Goal: Navigation & Orientation: Find specific page/section

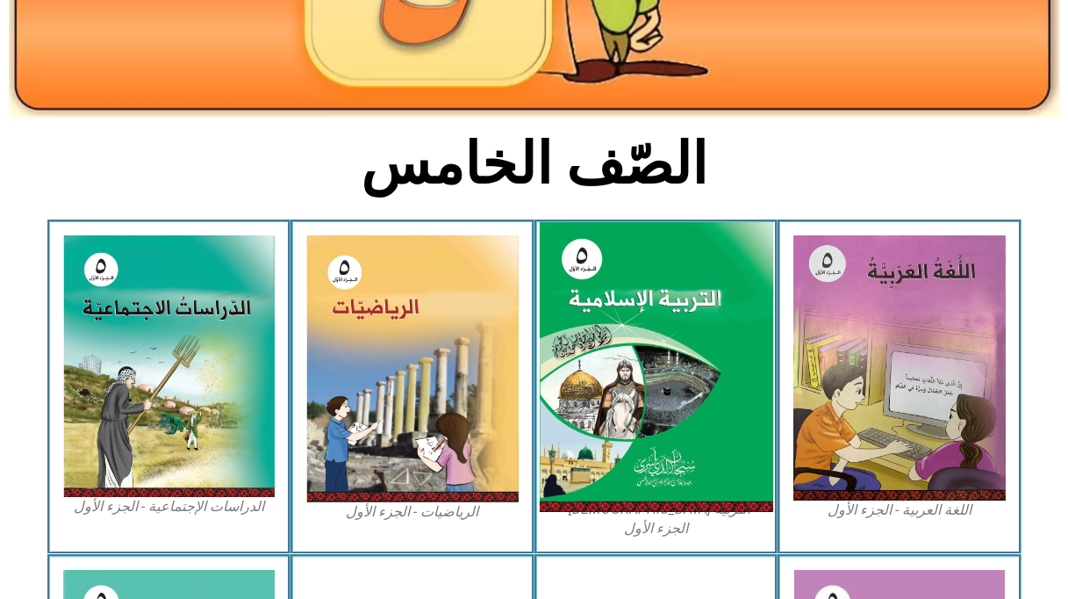
scroll to position [351, 0]
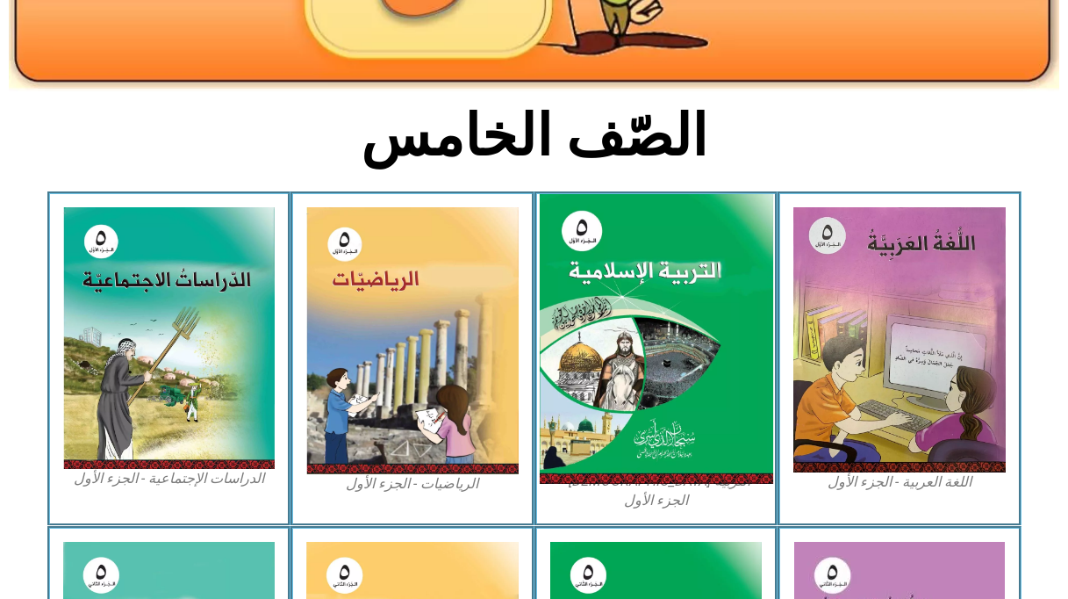
click at [677, 335] on img at bounding box center [655, 339] width 233 height 291
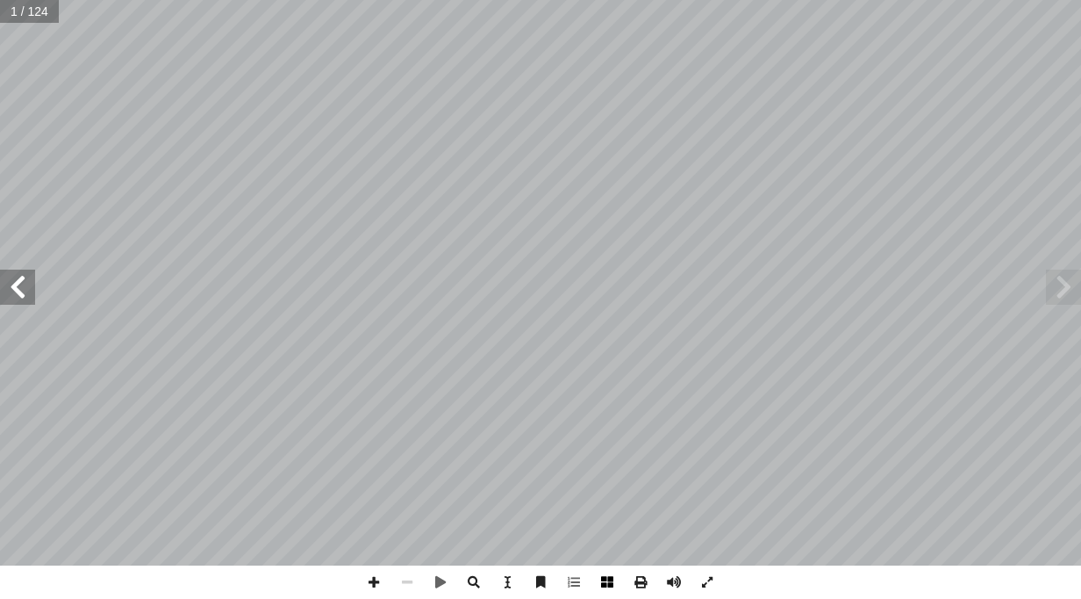
click at [599, 576] on span at bounding box center [607, 581] width 33 height 33
click at [16, 296] on span at bounding box center [17, 286] width 35 height 35
click at [1058, 291] on span at bounding box center [1063, 286] width 35 height 35
click at [378, 577] on span at bounding box center [373, 581] width 33 height 33
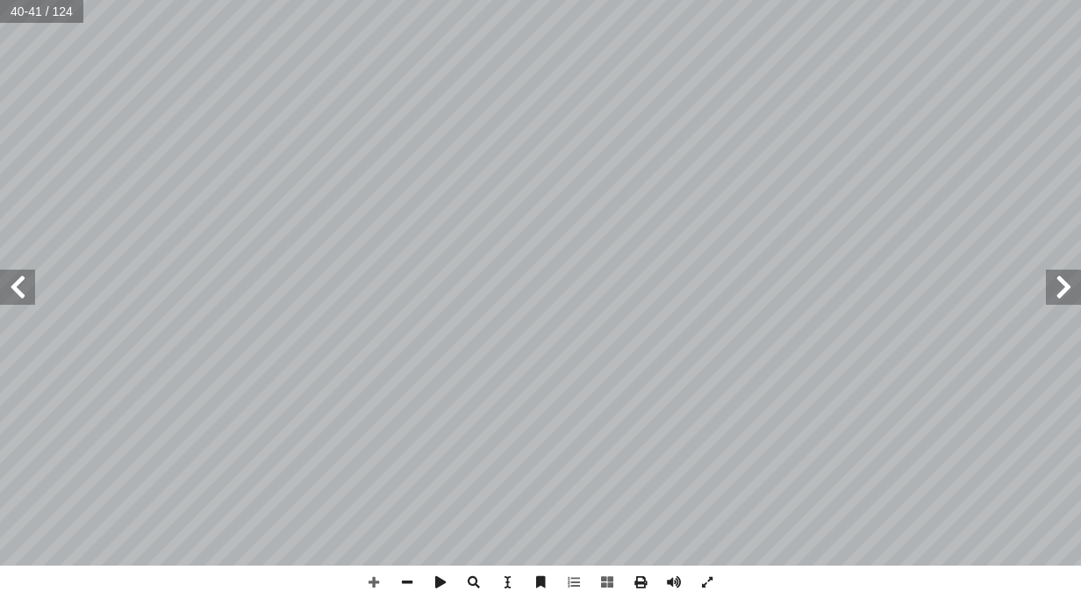
click at [33, 303] on span at bounding box center [17, 286] width 35 height 35
click at [326, 0] on html "الصفحة الرئيسية الصف الأول الصف الثاني الصف الثالث الصف الرابع الصف الخامس الصف…" at bounding box center [540, 80] width 1081 height 160
click at [504, 160] on html "الصفحة الرئيسية الصف الأول الصف الثاني الصف الثالث الصف الرابع الصف الخامس الصف…" at bounding box center [540, 80] width 1081 height 160
